Goal: Communication & Community: Ask a question

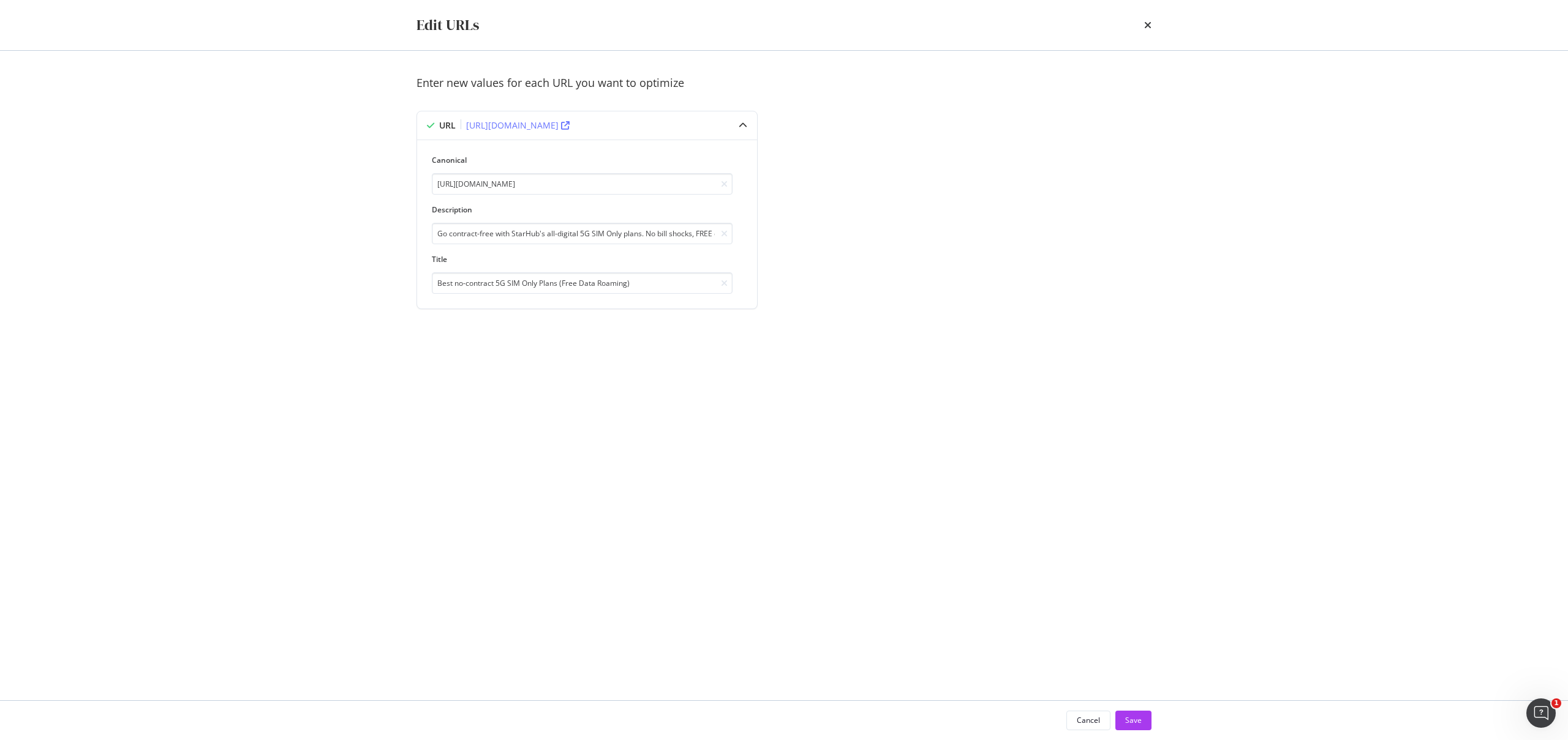
scroll to position [254, 0]
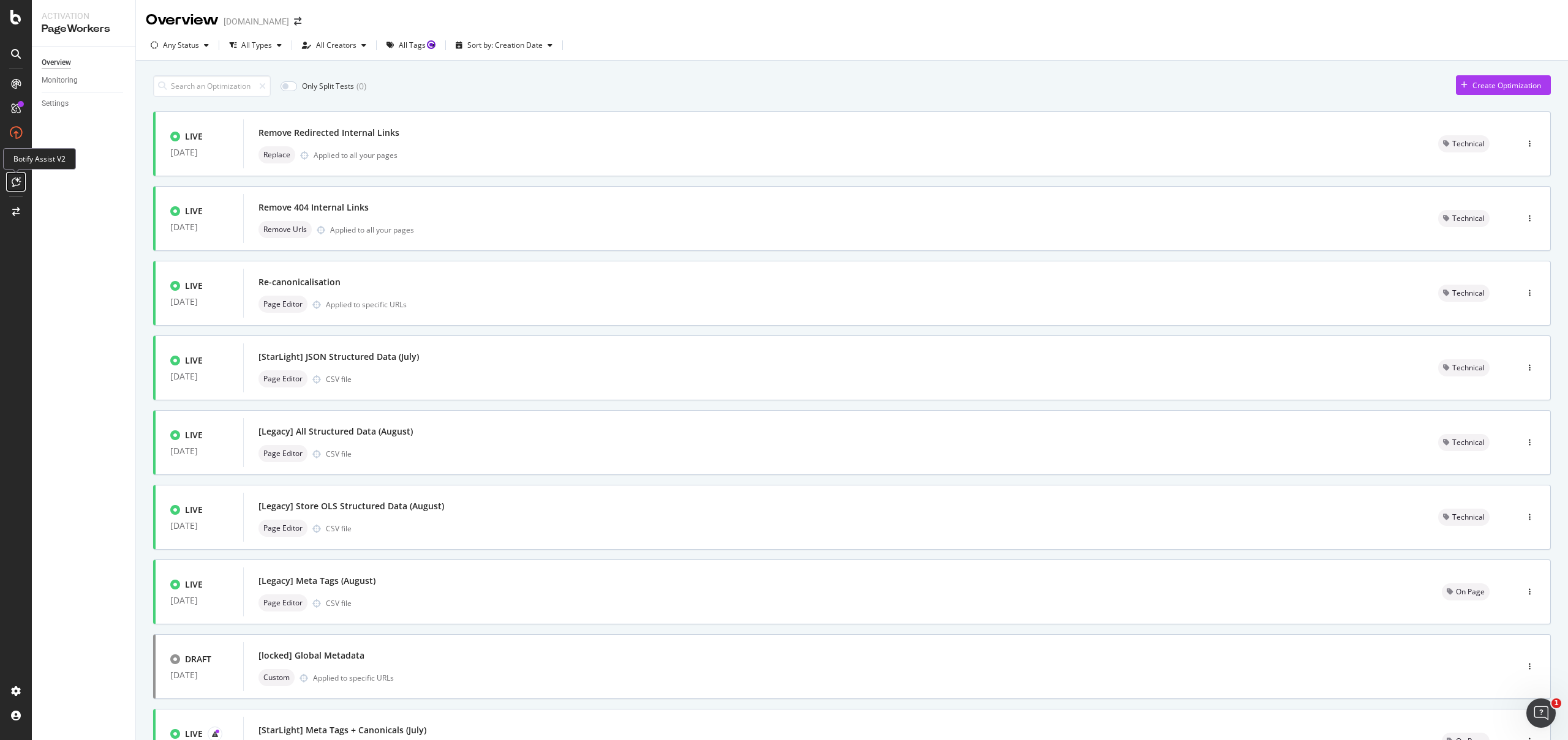
click at [18, 181] on icon at bounding box center [16, 182] width 9 height 10
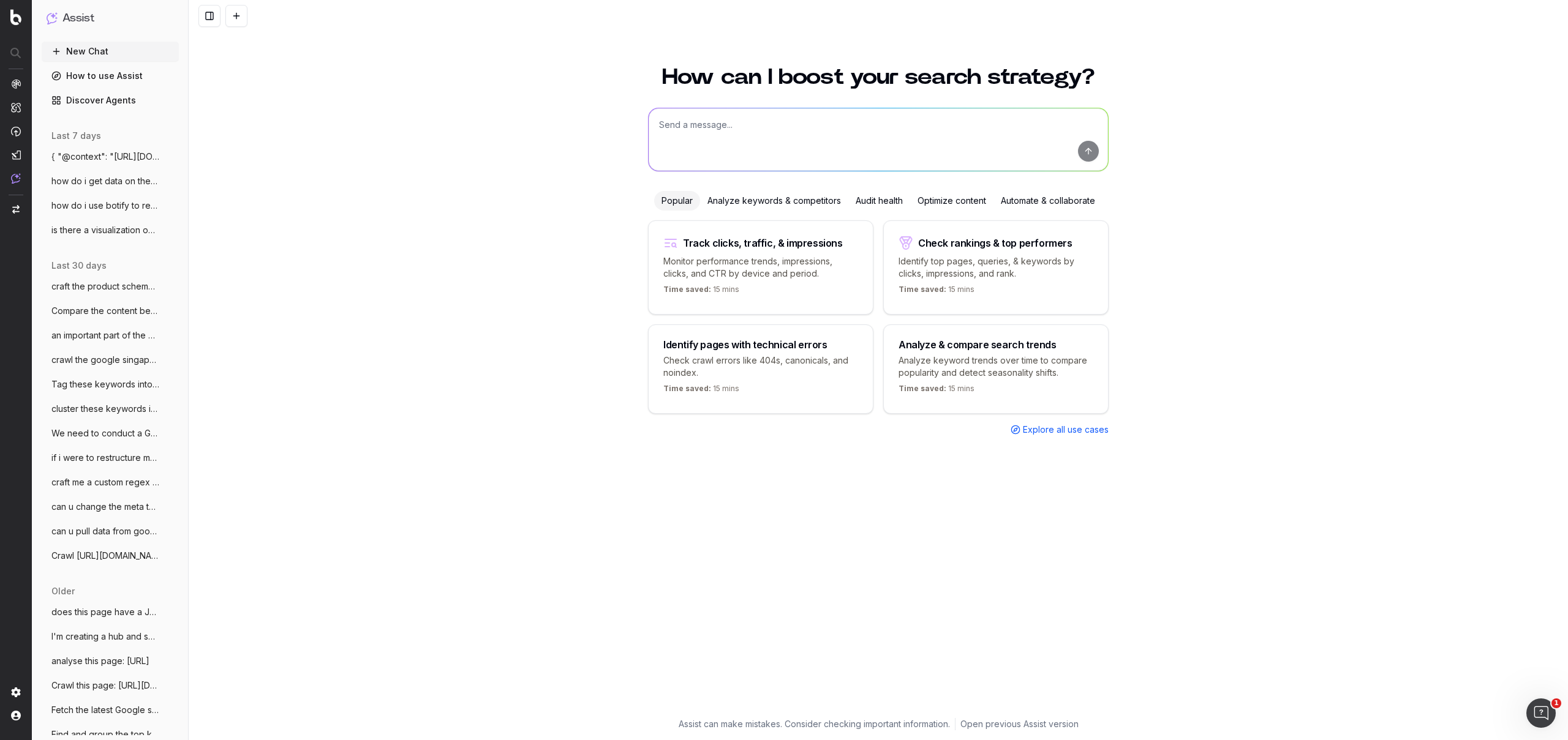
click at [833, 129] on textarea at bounding box center [878, 139] width 459 height 63
paste textarea "[URL][DOMAIN_NAME] Buy the Latest Apple Accessories 32 Buy original Apple acces…"
type textarea "propose better seo-optimized meta tags for: [URL][DOMAIN_NAME] Buy the Latest A…"
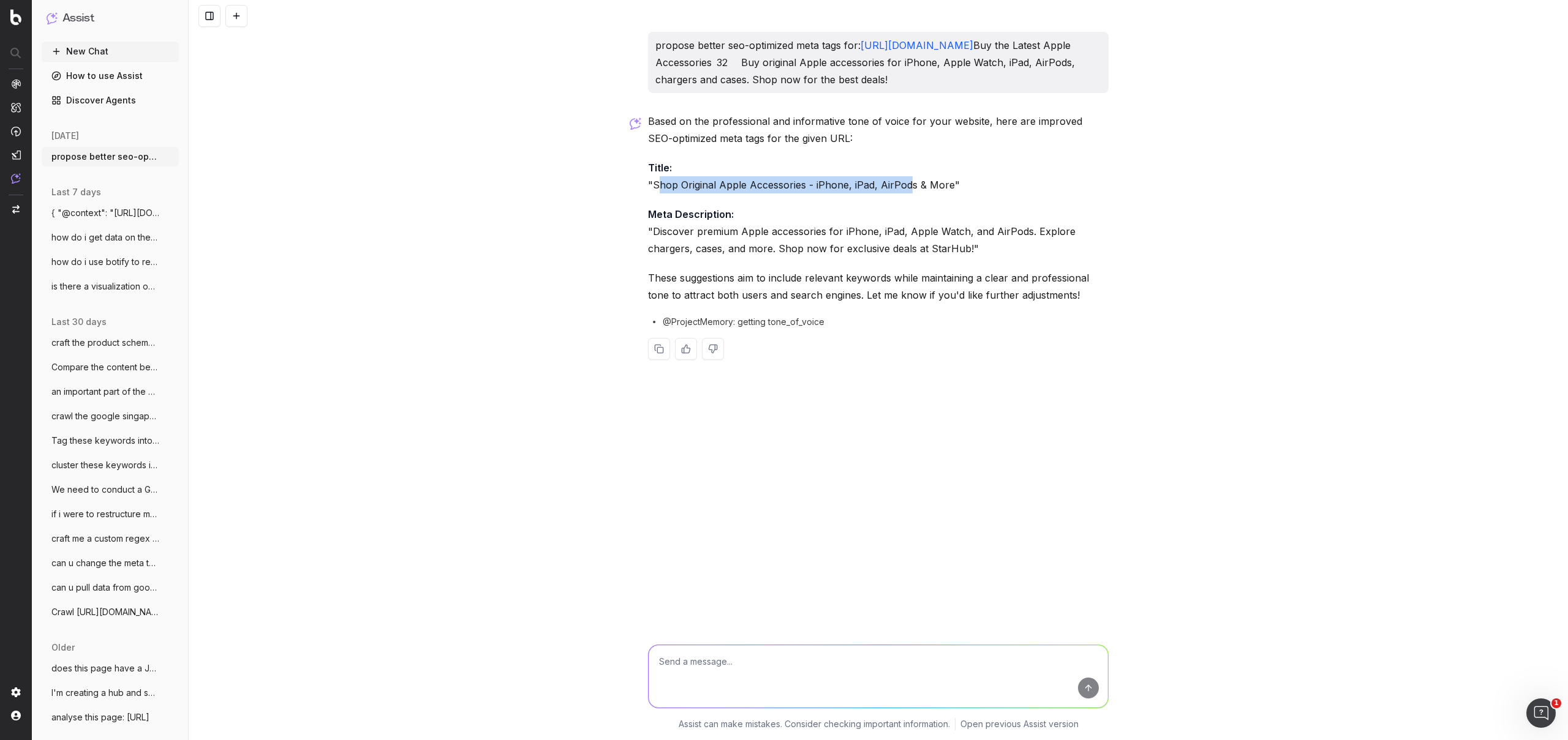
drag, startPoint x: 656, startPoint y: 202, endPoint x: 906, endPoint y: 201, distance: 250.0
click at [906, 193] on p "Title: "Shop Original Apple Accessories - iPhone, iPad, AirPods & More"" at bounding box center [878, 176] width 461 height 34
click at [713, 193] on p "Title: "Shop Original Apple Accessories - iPhone, iPad, AirPods & More"" at bounding box center [878, 176] width 461 height 34
drag, startPoint x: 655, startPoint y: 205, endPoint x: 948, endPoint y: 203, distance: 293.0
click at [948, 193] on p "Title: "Shop Original Apple Accessories - iPhone, iPad, AirPods & More"" at bounding box center [878, 176] width 461 height 34
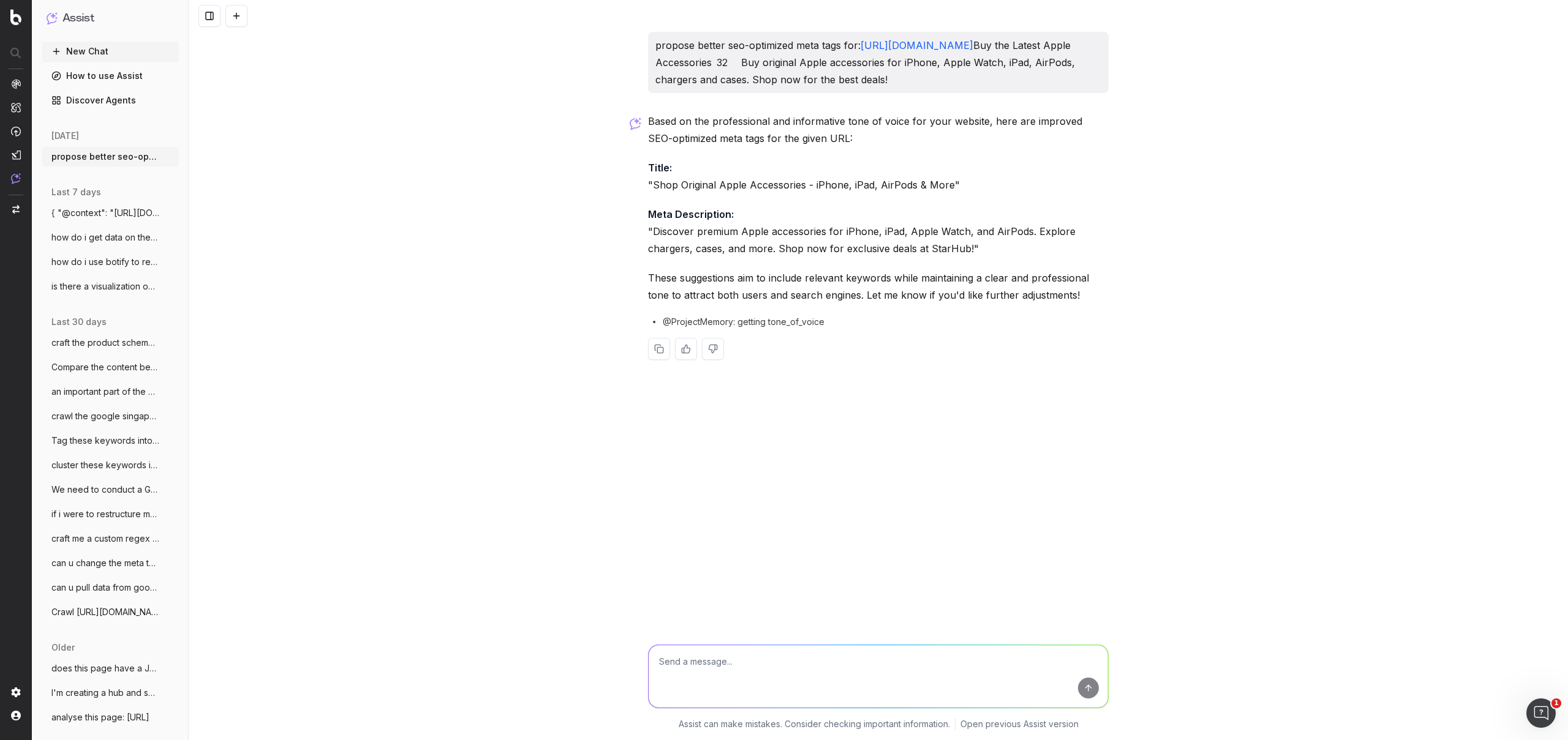
click at [725, 669] on textarea at bounding box center [878, 676] width 459 height 63
type textarea "variations"
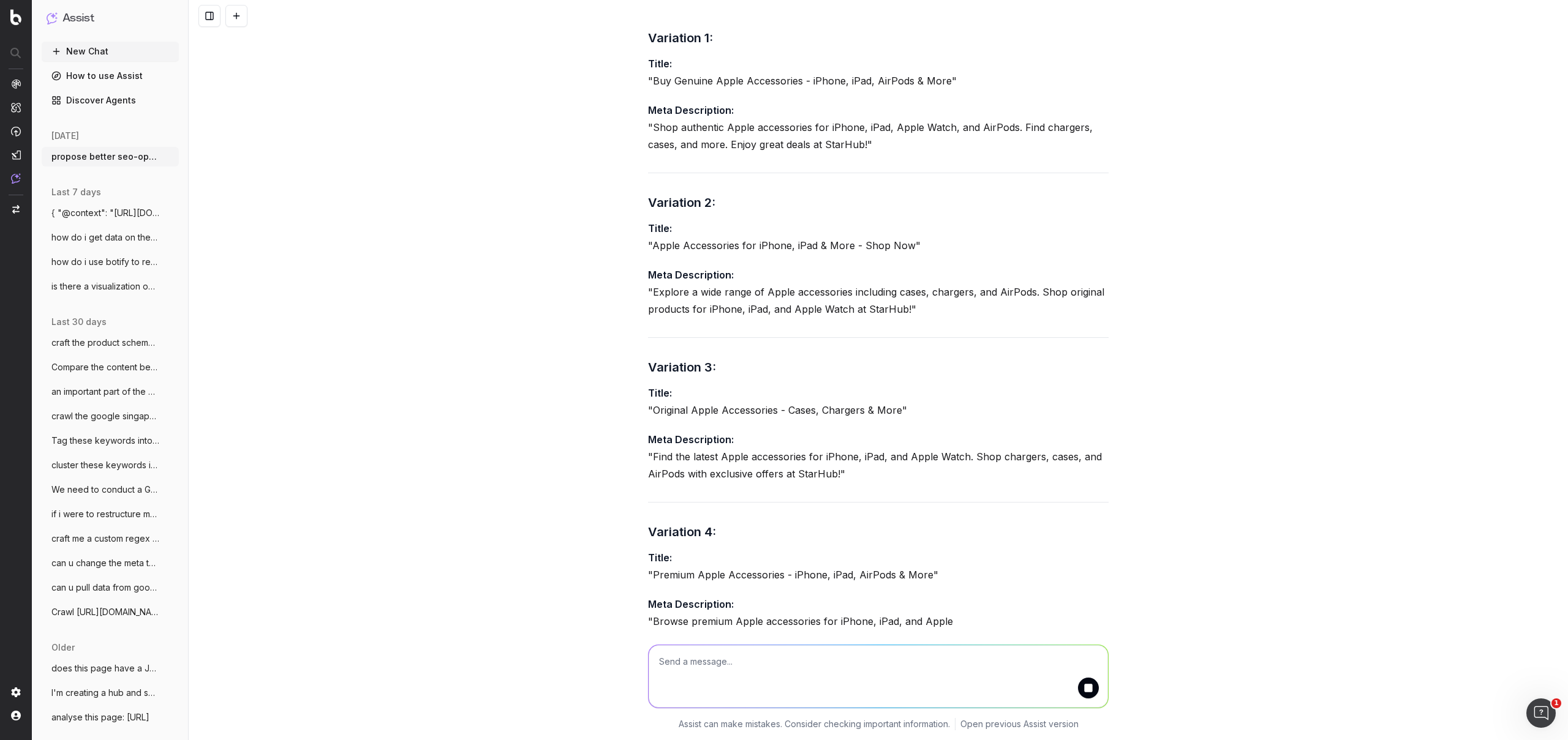
scroll to position [450, 0]
drag, startPoint x: 737, startPoint y: 266, endPoint x: 843, endPoint y: 269, distance: 106.0
click at [843, 255] on p "Title: "Apple Accessories for iPhone, iPad & More - Shop Now"" at bounding box center [878, 238] width 461 height 34
copy p "for iPhone, iPad & More"
click at [649, 475] on p "Meta Description: "Find the latest Apple accessories for iPhone, iPad, and Appl…" at bounding box center [878, 458] width 461 height 52
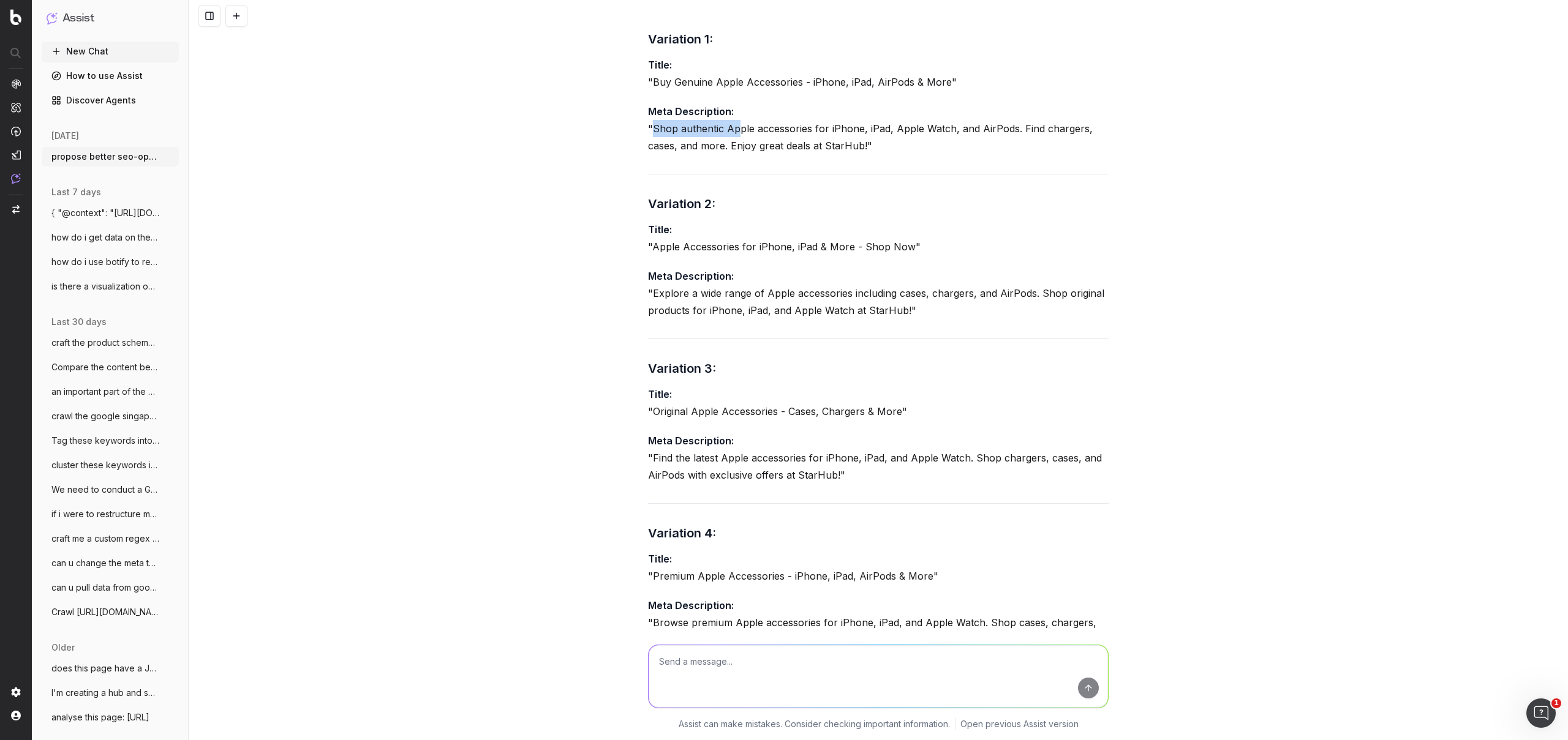
drag, startPoint x: 649, startPoint y: 146, endPoint x: 734, endPoint y: 152, distance: 85.2
click at [734, 152] on p "Meta Description: "Shop authentic Apple accessories for iPhone, iPad, Apple Wat…" at bounding box center [878, 129] width 461 height 52
click at [791, 665] on textarea at bounding box center [878, 676] width 459 height 63
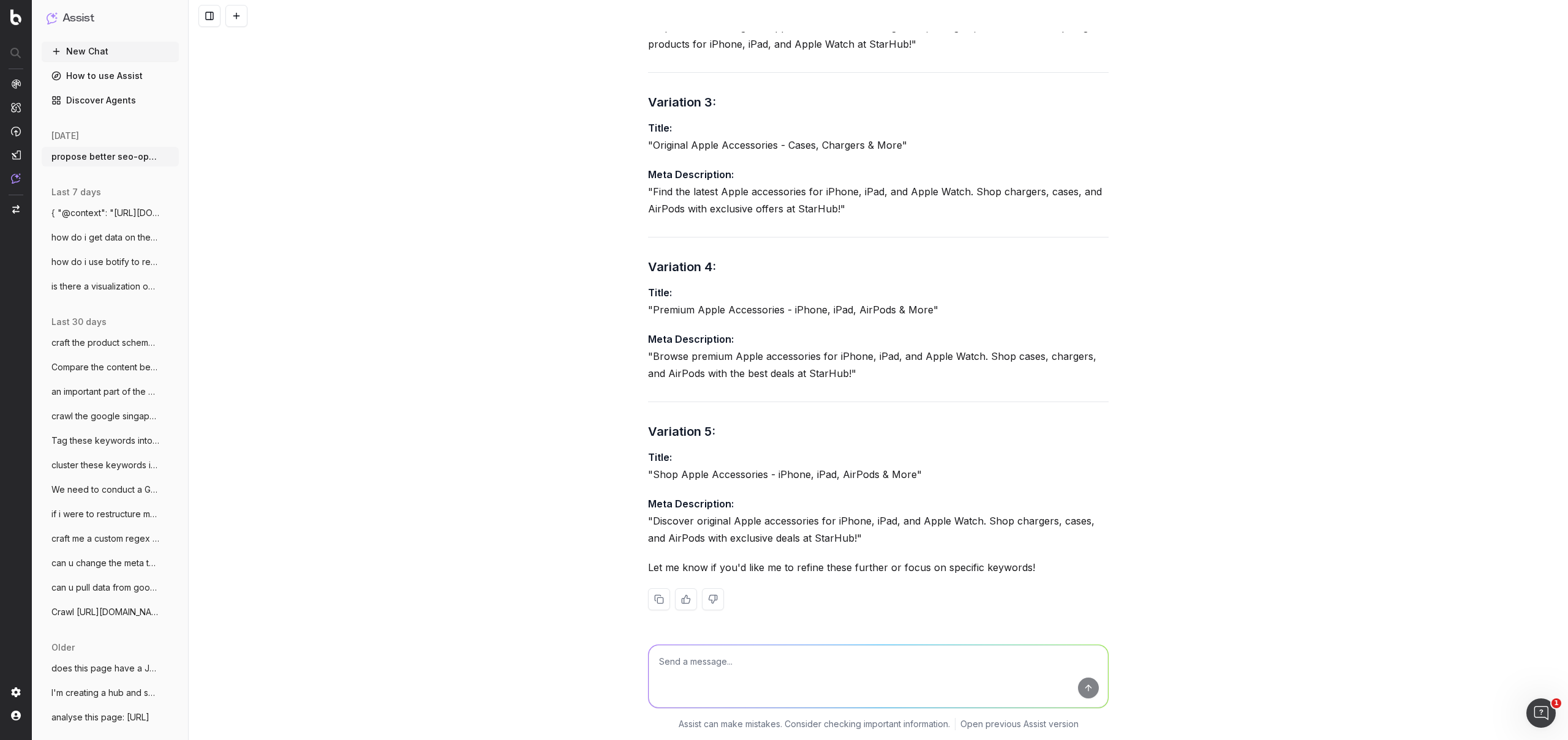
scroll to position [734, 0]
type textarea "meta description to be in 1 sentence"
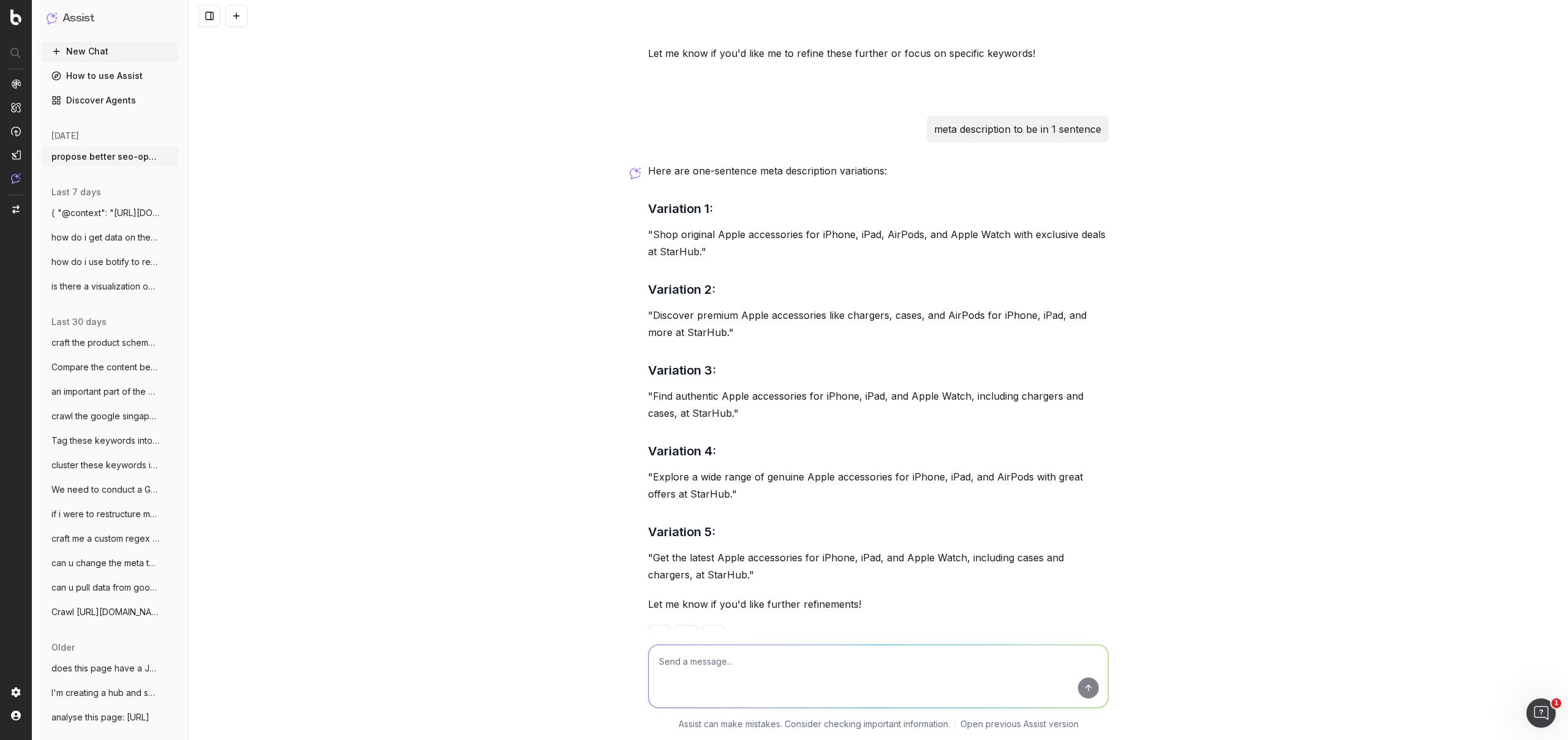
scroll to position [1285, 0]
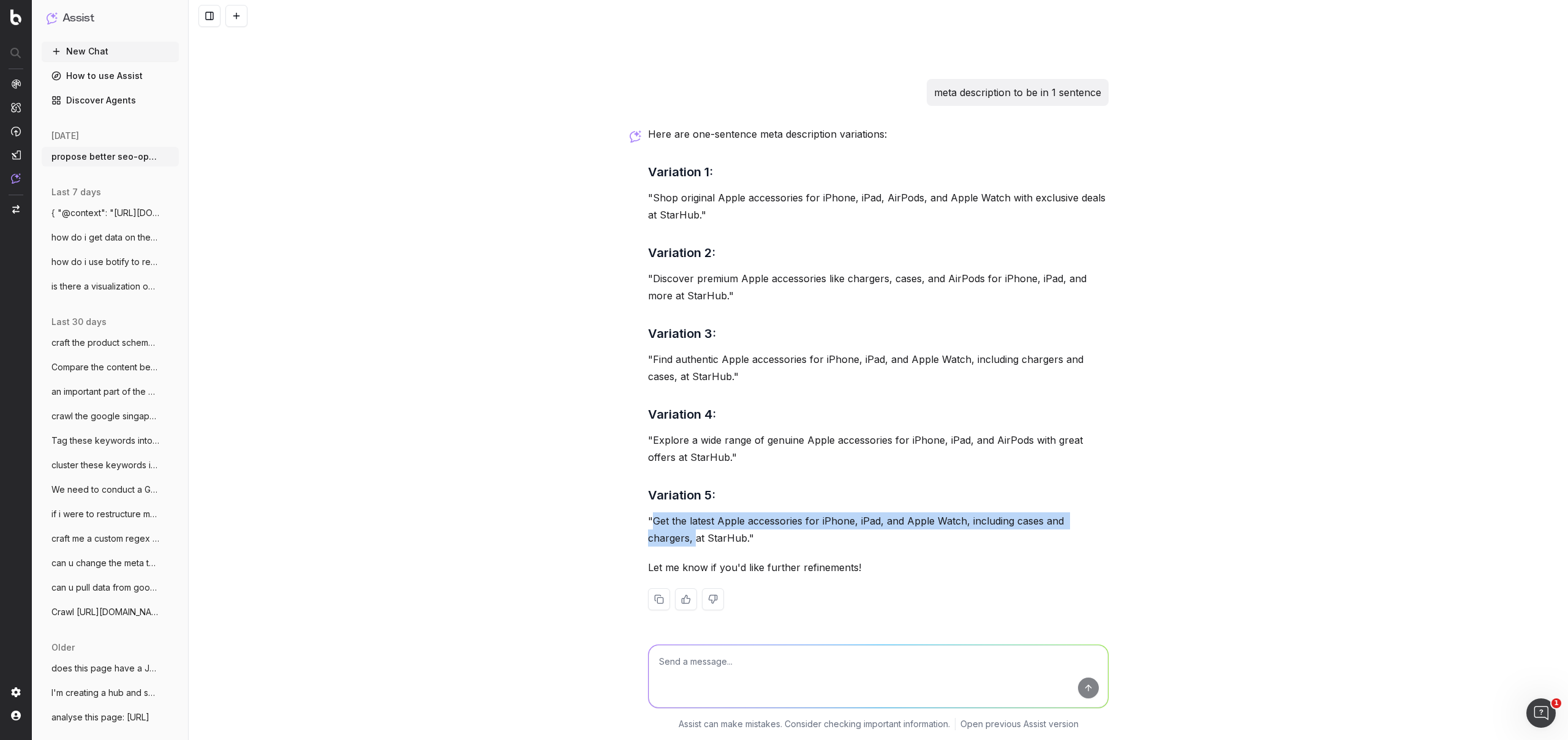
drag, startPoint x: 649, startPoint y: 523, endPoint x: 1108, endPoint y: 522, distance: 459.0
click at [717, 666] on textarea at bounding box center [878, 676] width 459 height 63
click at [790, 671] on textarea at bounding box center [878, 676] width 459 height 63
type textarea "longer"
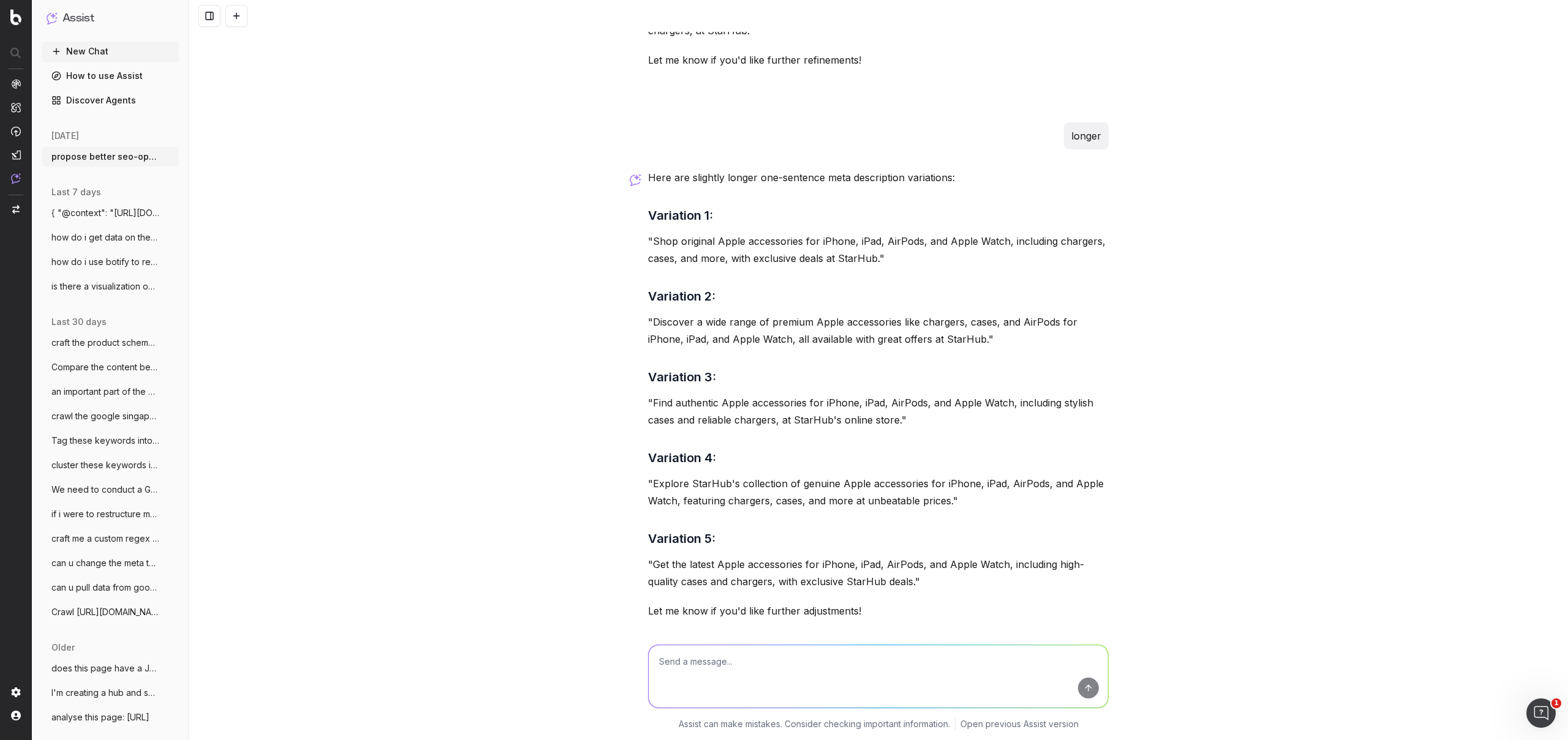
scroll to position [1753, 0]
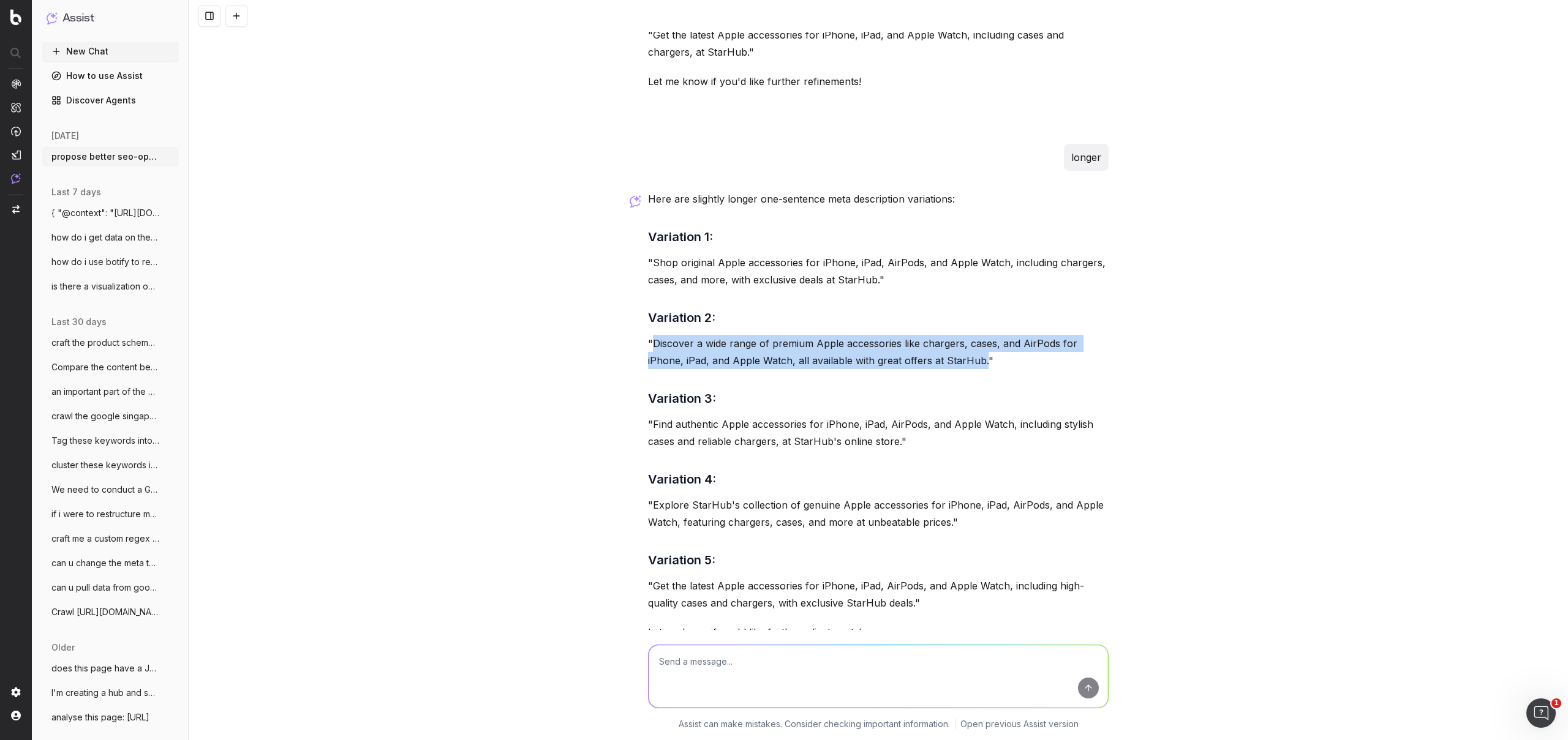
drag, startPoint x: 650, startPoint y: 362, endPoint x: 979, endPoint y: 374, distance: 329.2
click at [979, 369] on p ""Discover a wide range of premium Apple accessories like chargers, cases, and A…" at bounding box center [878, 352] width 461 height 34
copy p "Discover a wide range of premium Apple accessories like chargers, cases, and Ai…"
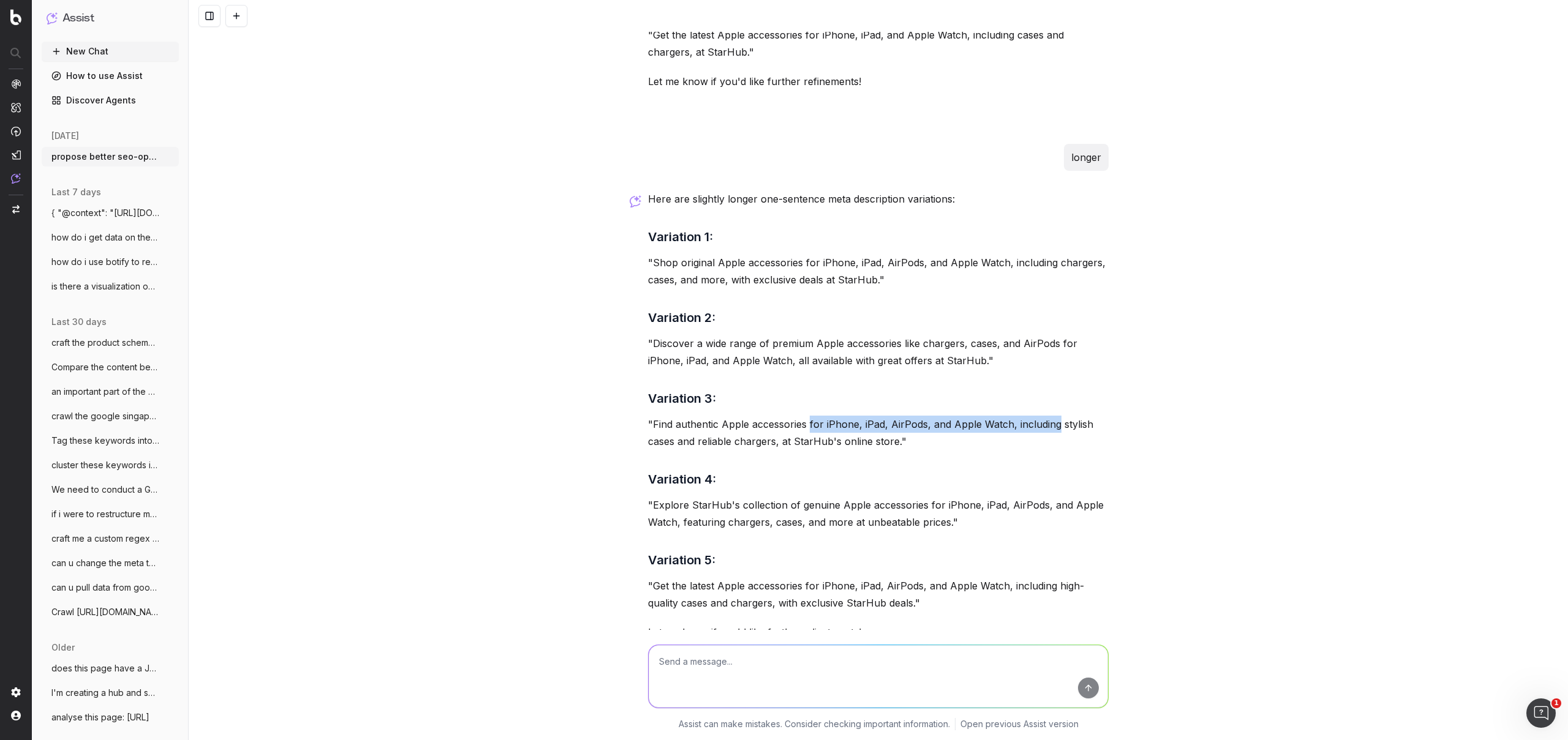
drag, startPoint x: 804, startPoint y: 445, endPoint x: 1049, endPoint y: 445, distance: 245.0
click at [1049, 445] on p ""Find authentic Apple accessories for iPhone, iPad, AirPods, and Apple Watch, i…" at bounding box center [878, 433] width 461 height 34
copy p "for iPhone, iPad, AirPods, and Apple Watch, including"
drag, startPoint x: 725, startPoint y: 543, endPoint x: 847, endPoint y: 545, distance: 122.0
click at [847, 531] on p ""Explore StarHub's collection of genuine Apple accessories for iPhone, iPad, Ai…" at bounding box center [878, 514] width 461 height 34
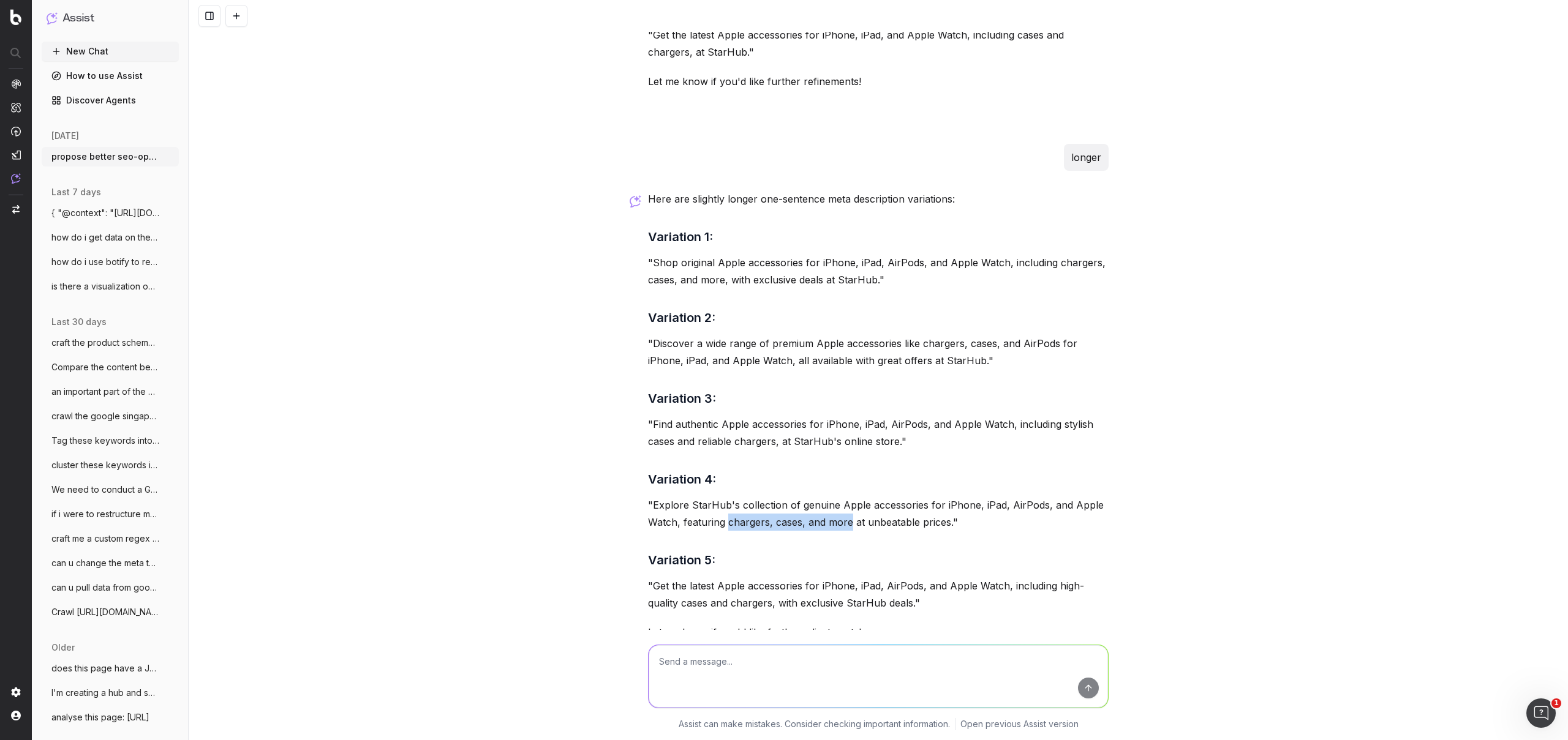
copy p "chargers, cases, and more"
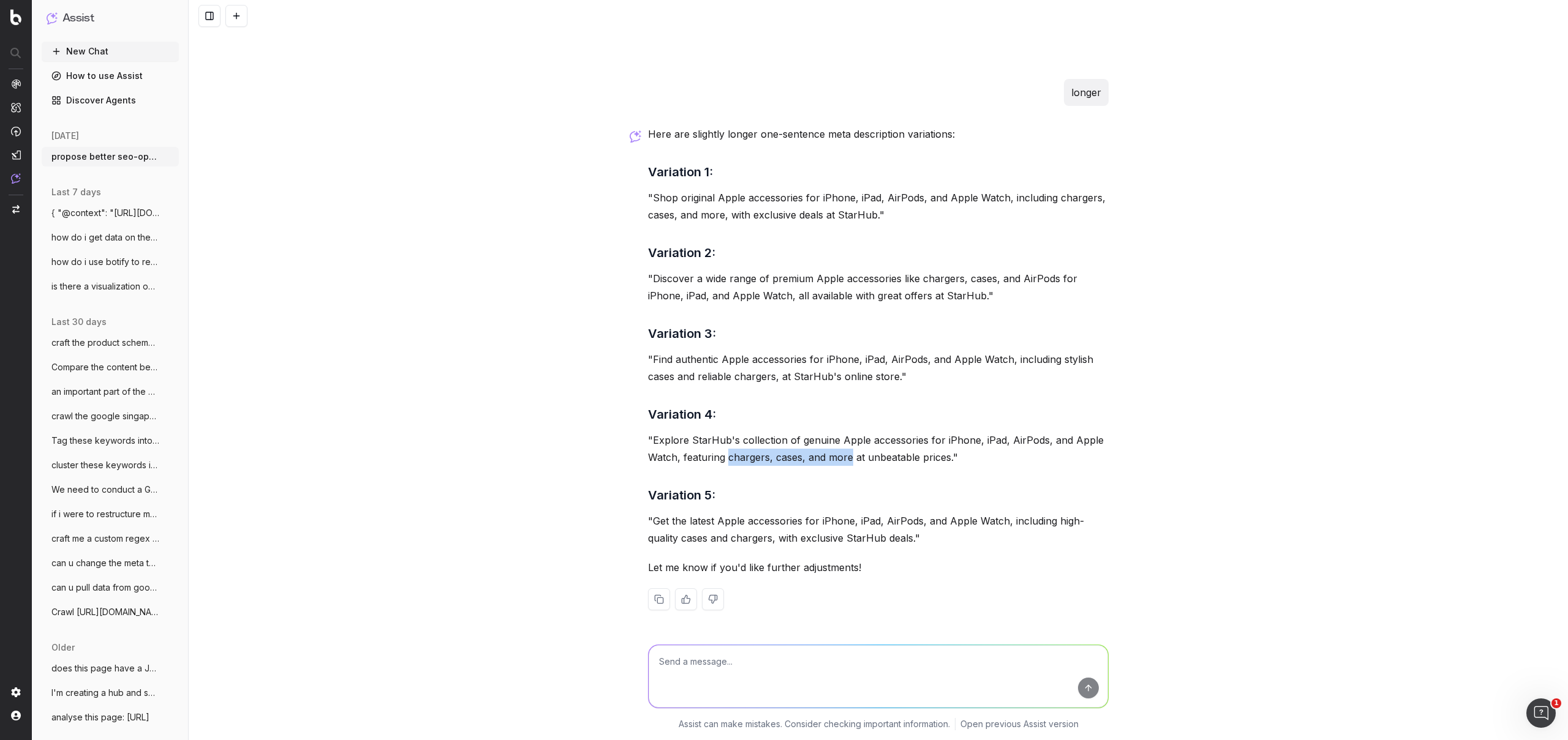
scroll to position [1836, 0]
click at [746, 684] on textarea at bounding box center [878, 676] width 459 height 63
paste textarea "[URL][DOMAIN_NAME] Buy Apple AirPods 4 with Active Noise Cancellation 50 The Ap…"
type textarea "[URL][DOMAIN_NAME] Buy Apple AirPods 4 with Active Noise Cancellation 50 The Ap…"
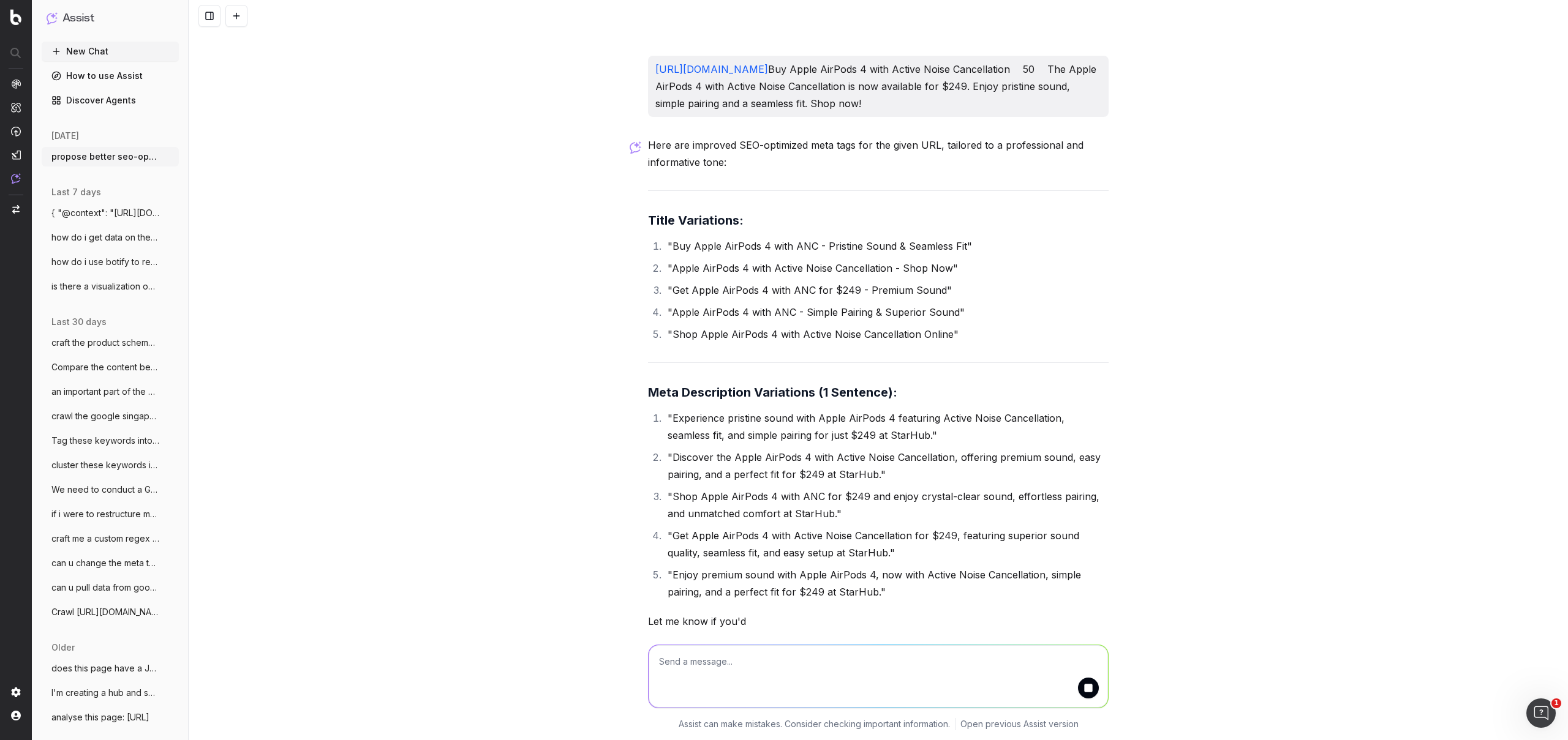
scroll to position [2480, 0]
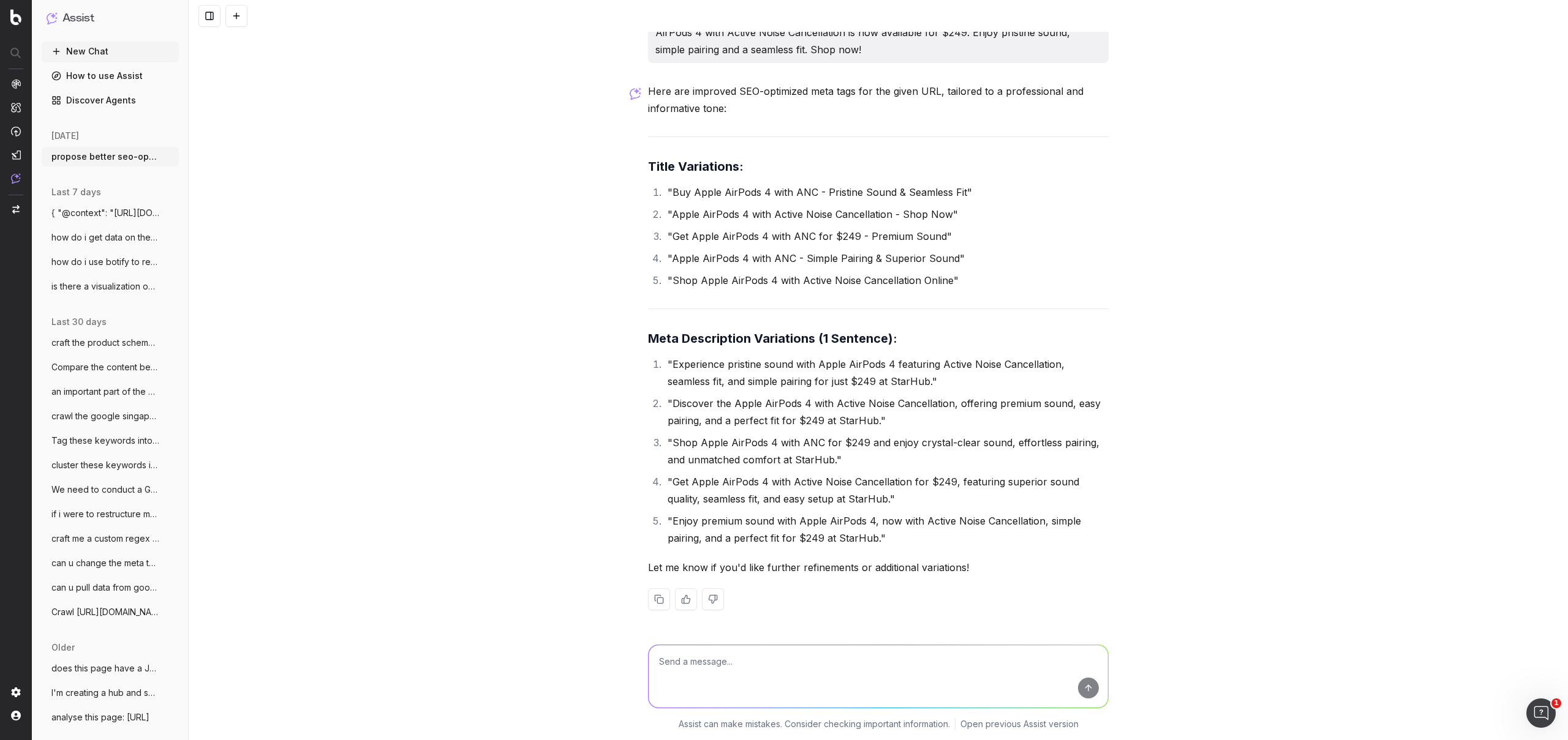
click at [710, 672] on textarea at bounding box center [878, 676] width 459 height 63
type textarea "I want u to have a look at what competitors are using"
